Goal: Task Accomplishment & Management: Manage account settings

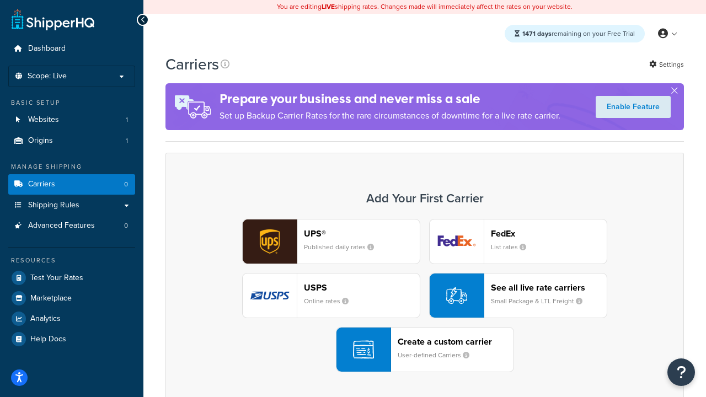
click at [425, 296] on div "UPS® Published daily rates FedEx List rates USPS Online rates See all live rate…" at bounding box center [424, 295] width 495 height 153
click at [549, 233] on header "FedEx" at bounding box center [549, 233] width 116 height 10
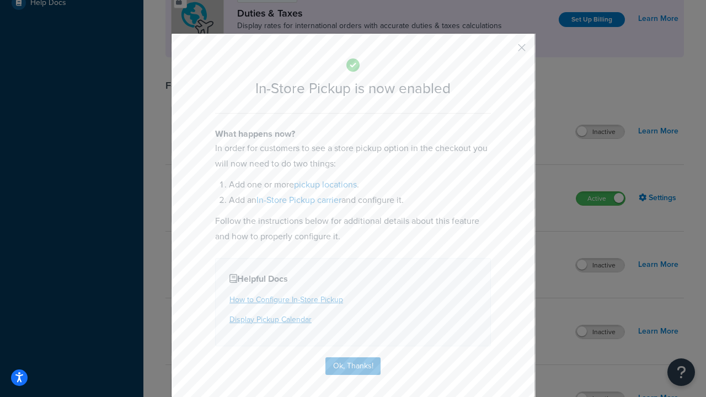
click at [505, 51] on button "button" at bounding box center [505, 51] width 3 height 3
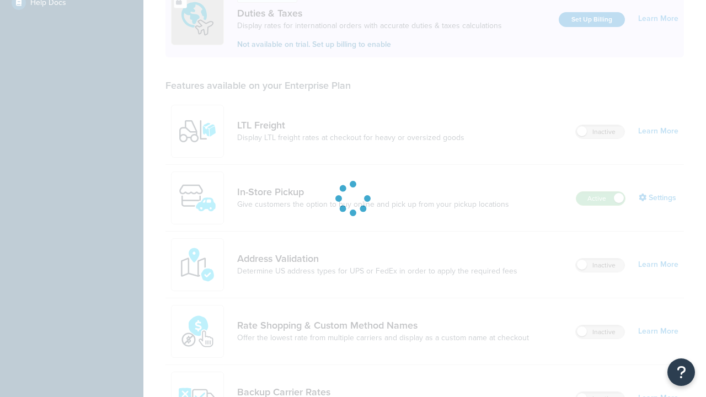
scroll to position [336, 0]
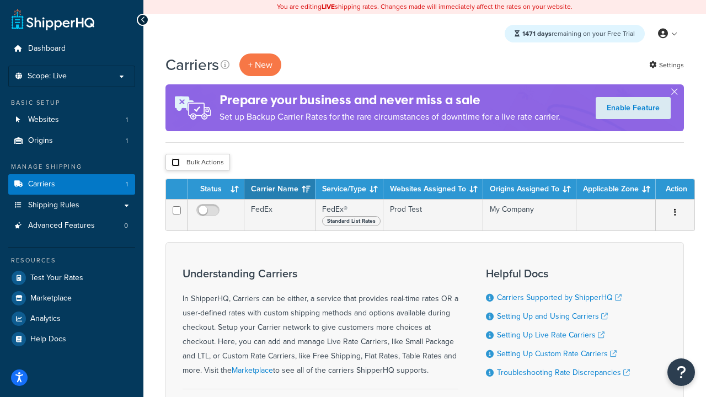
click at [175, 163] on input "checkbox" at bounding box center [176, 162] width 8 height 8
checkbox input "true"
click at [0, 0] on button "Delete" at bounding box center [0, 0] width 0 height 0
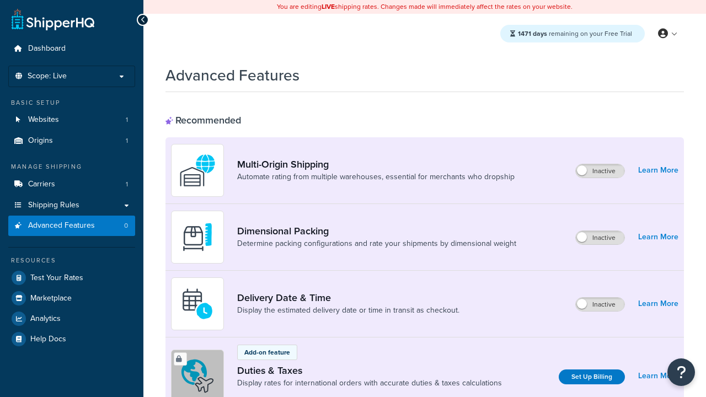
scroll to position [491, 0]
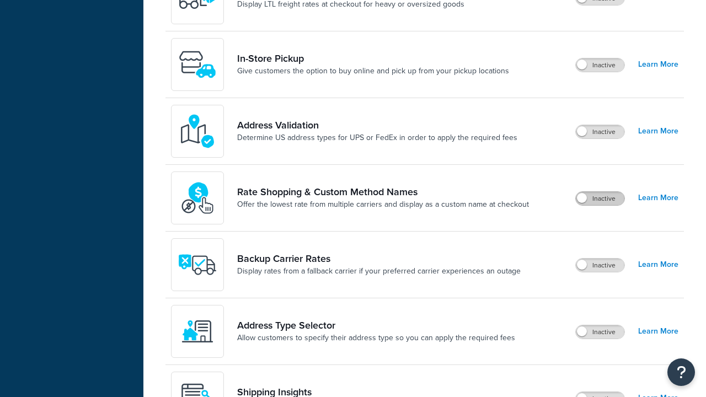
click at [600, 199] on label "Inactive" at bounding box center [600, 198] width 49 height 13
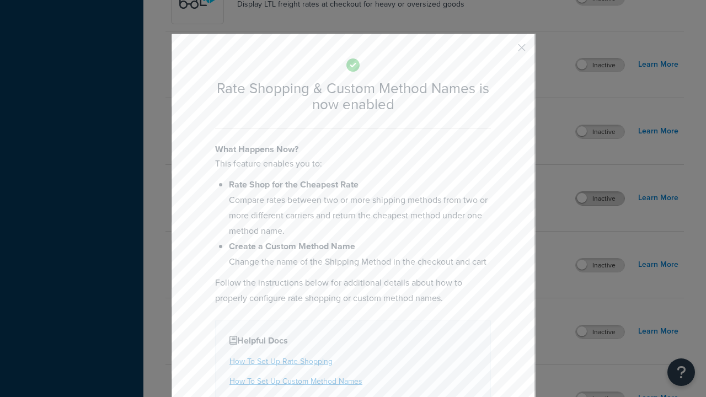
scroll to position [0, 0]
click at [505, 51] on button "button" at bounding box center [505, 51] width 3 height 3
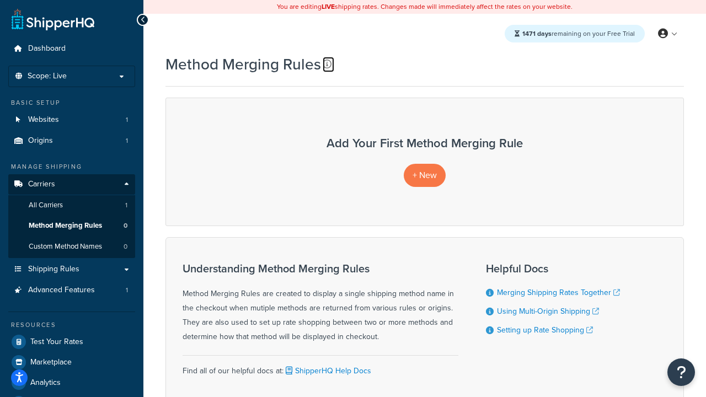
click at [327, 64] on icon at bounding box center [327, 64] width 9 height 9
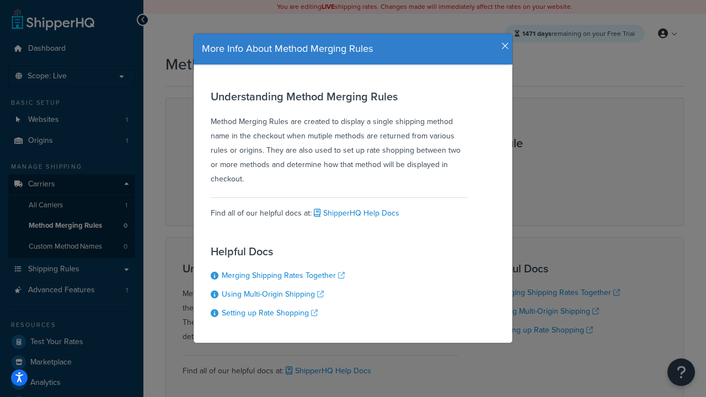
click at [502, 42] on icon "button" at bounding box center [505, 46] width 8 height 10
